Goal: Information Seeking & Learning: Learn about a topic

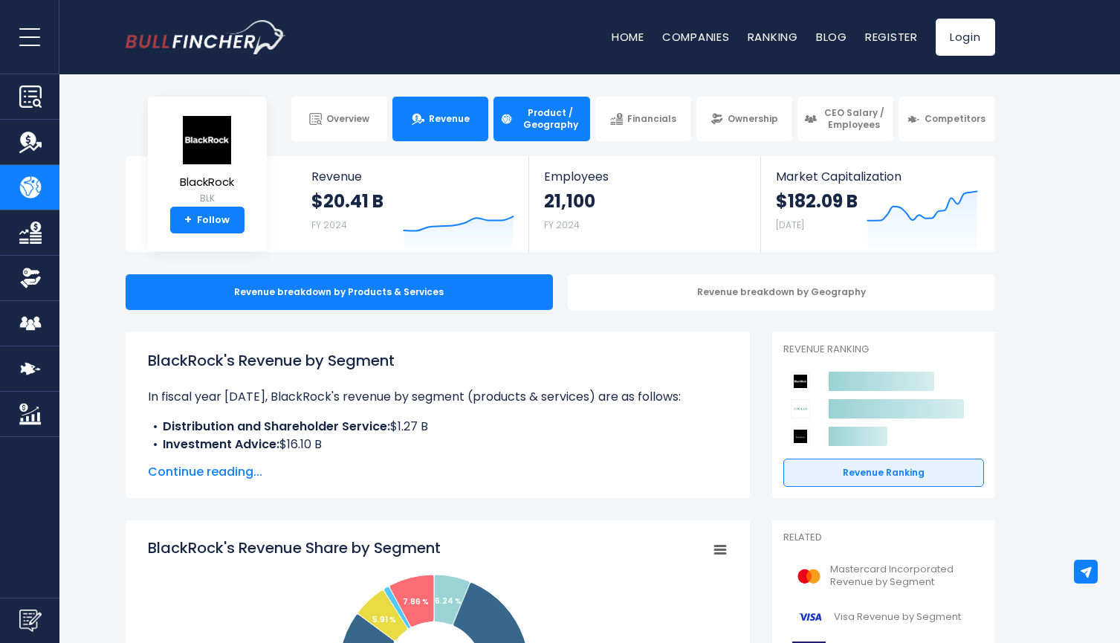
click at [465, 122] on span "Revenue" at bounding box center [449, 119] width 41 height 12
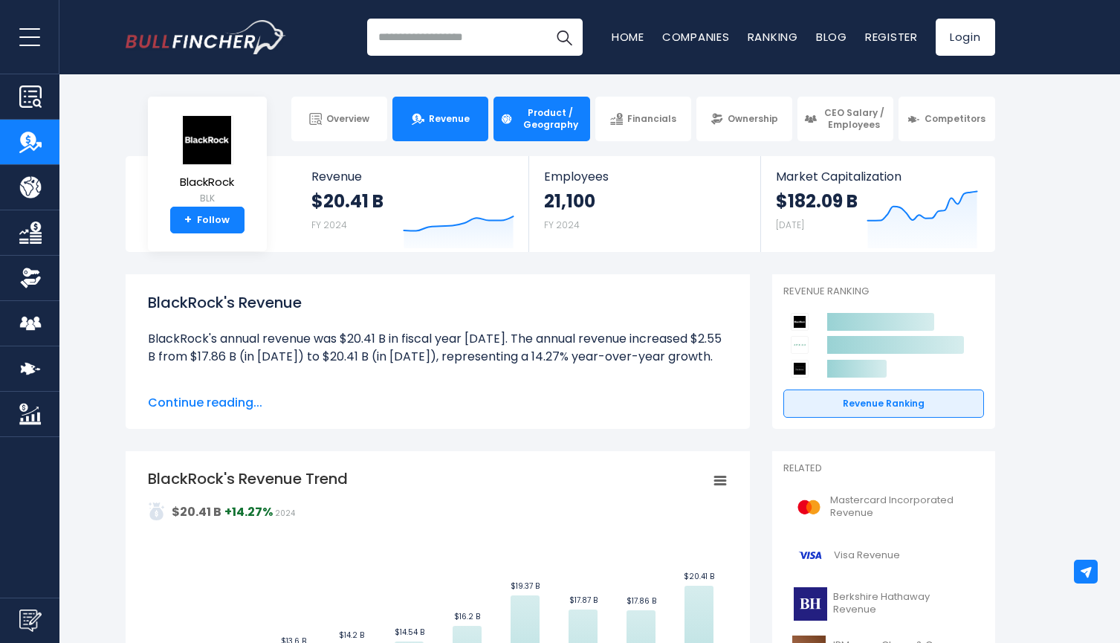
click at [548, 120] on span "Product / Geography" at bounding box center [549, 118] width 65 height 23
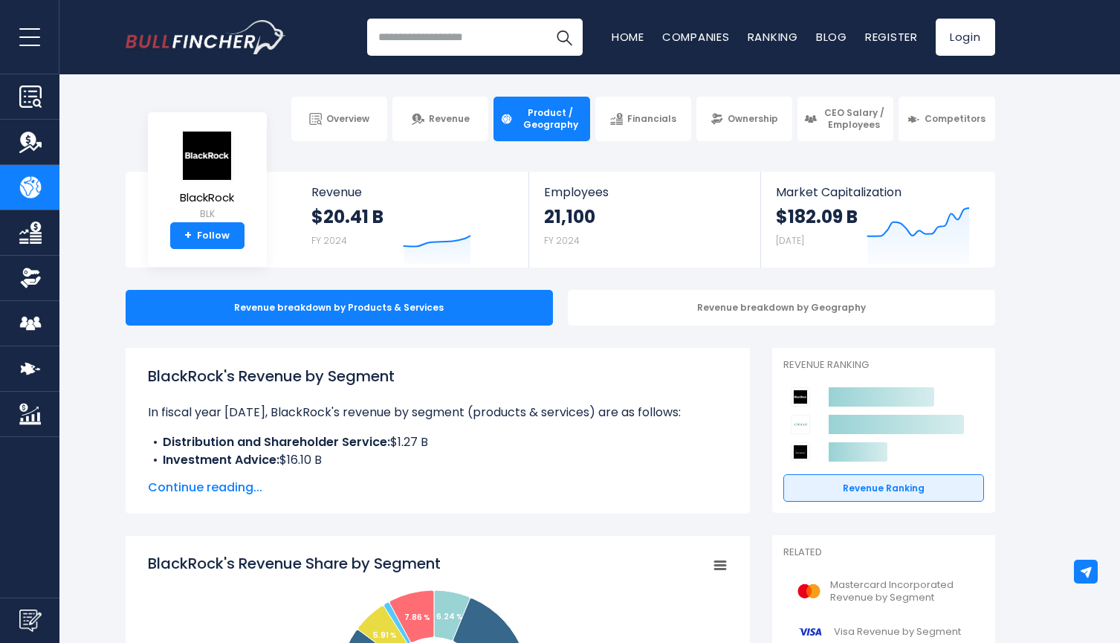
click at [746, 116] on span "Ownership" at bounding box center [753, 119] width 51 height 12
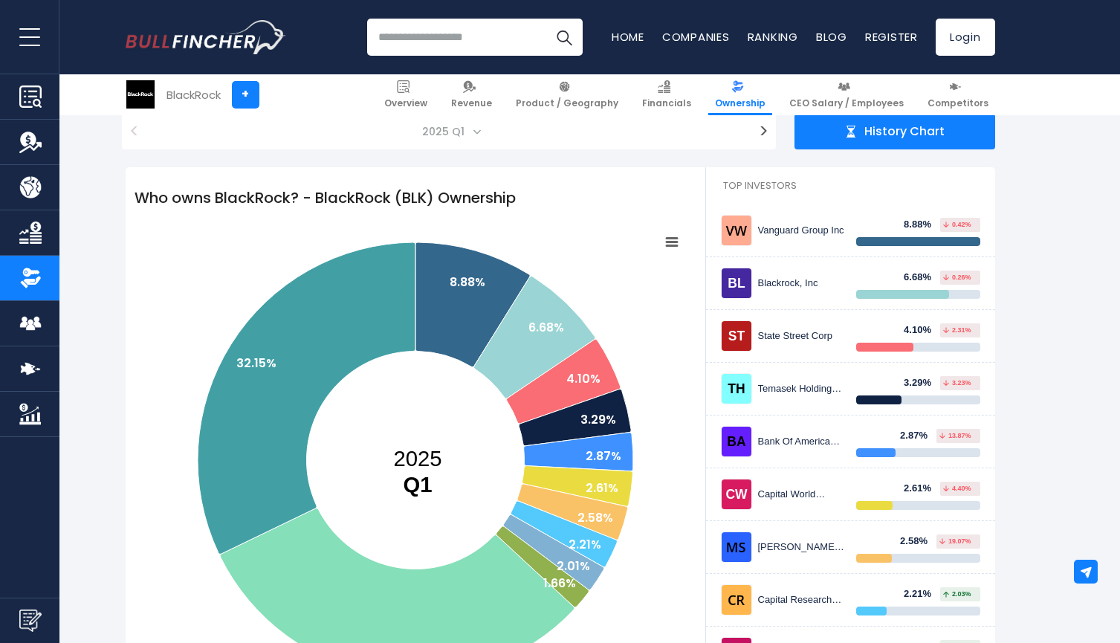
scroll to position [155, 0]
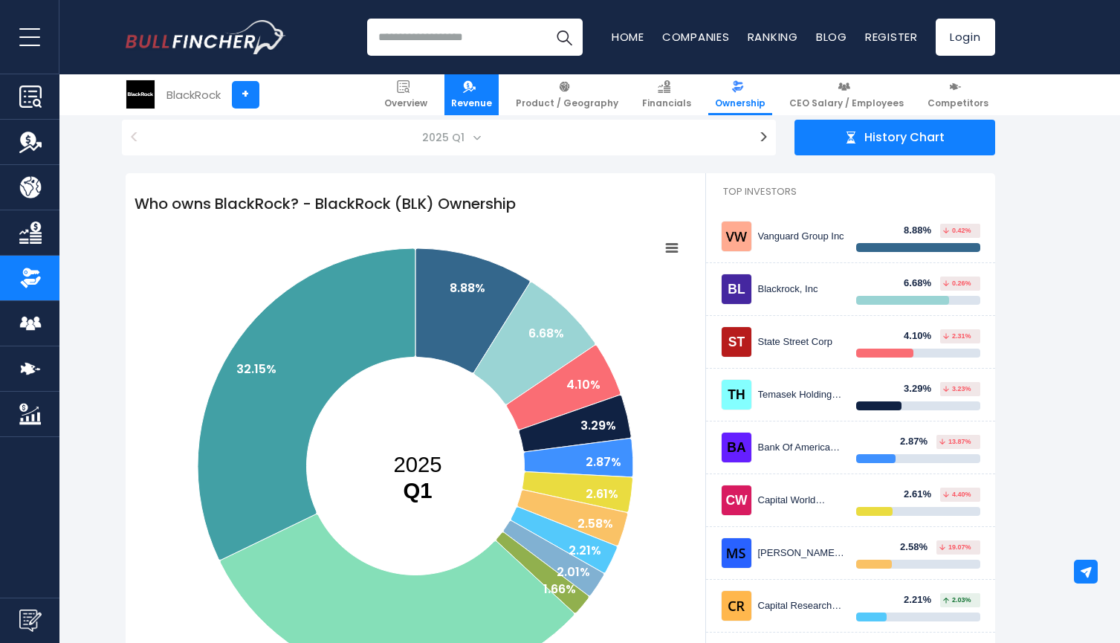
click at [498, 96] on link "Revenue" at bounding box center [472, 94] width 54 height 41
